Goal: Task Accomplishment & Management: Use online tool/utility

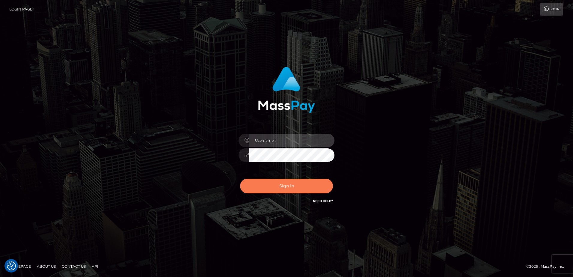
type input "alice.of"
click at [275, 186] on button "Sign in" at bounding box center [286, 186] width 93 height 15
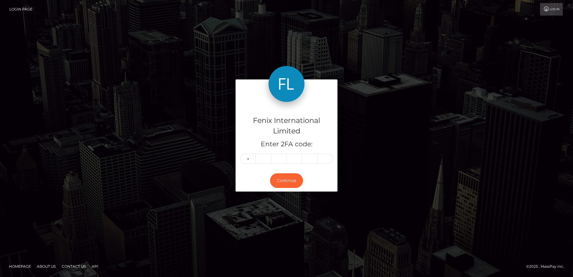
type input "3"
type input "1"
type input "6"
type input "8"
type input "5"
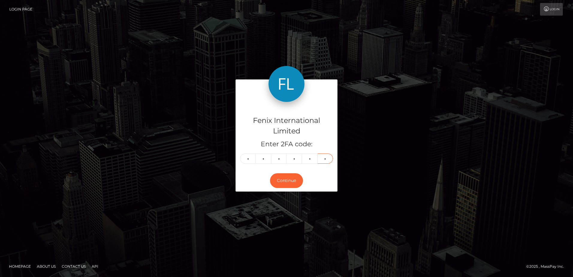
type input "3"
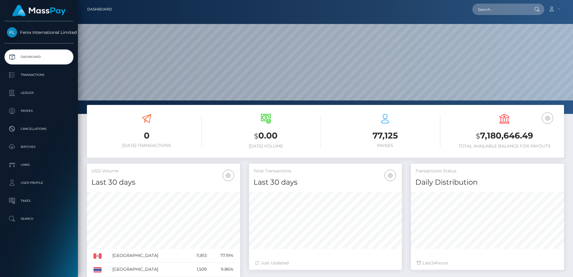
scroll to position [106, 153]
drag, startPoint x: 38, startPoint y: 148, endPoint x: 42, endPoint y: 139, distance: 9.5
click at [38, 148] on p "Batches" at bounding box center [39, 146] width 64 height 9
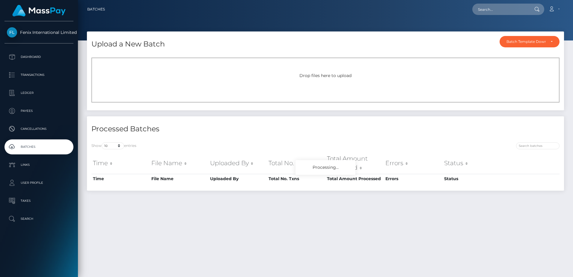
click at [310, 74] on span "Drop files here to upload" at bounding box center [326, 75] width 52 height 5
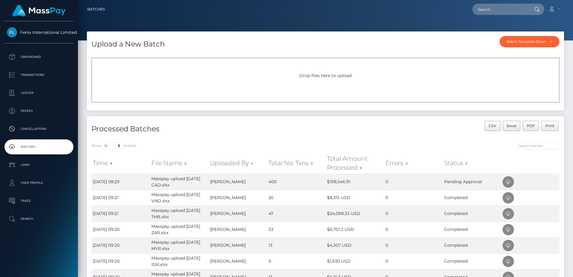
click at [320, 79] on div "Drop files here to upload" at bounding box center [325, 76] width 455 height 6
click at [321, 85] on div "Drop files here to upload" at bounding box center [325, 80] width 468 height 45
drag, startPoint x: 0, startPoint y: 0, endPoint x: 333, endPoint y: 77, distance: 341.6
click at [333, 77] on span "Drop files here to upload" at bounding box center [326, 75] width 52 height 5
click at [334, 75] on span "Drop files here to upload" at bounding box center [326, 75] width 52 height 5
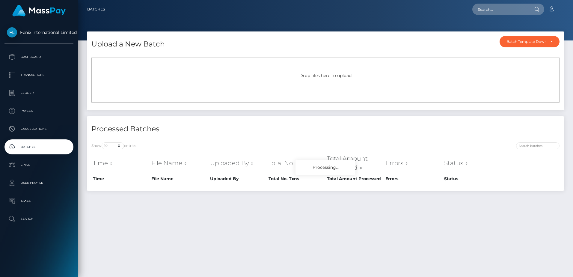
click at [330, 77] on span "Drop files here to upload" at bounding box center [326, 75] width 52 height 5
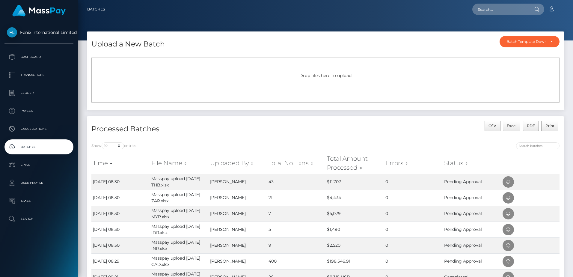
click at [335, 74] on span "Drop files here to upload" at bounding box center [326, 75] width 52 height 5
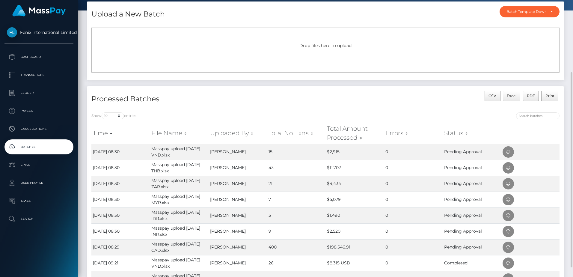
scroll to position [60, 0]
